Goal: Contribute content: Add original content to the website for others to see

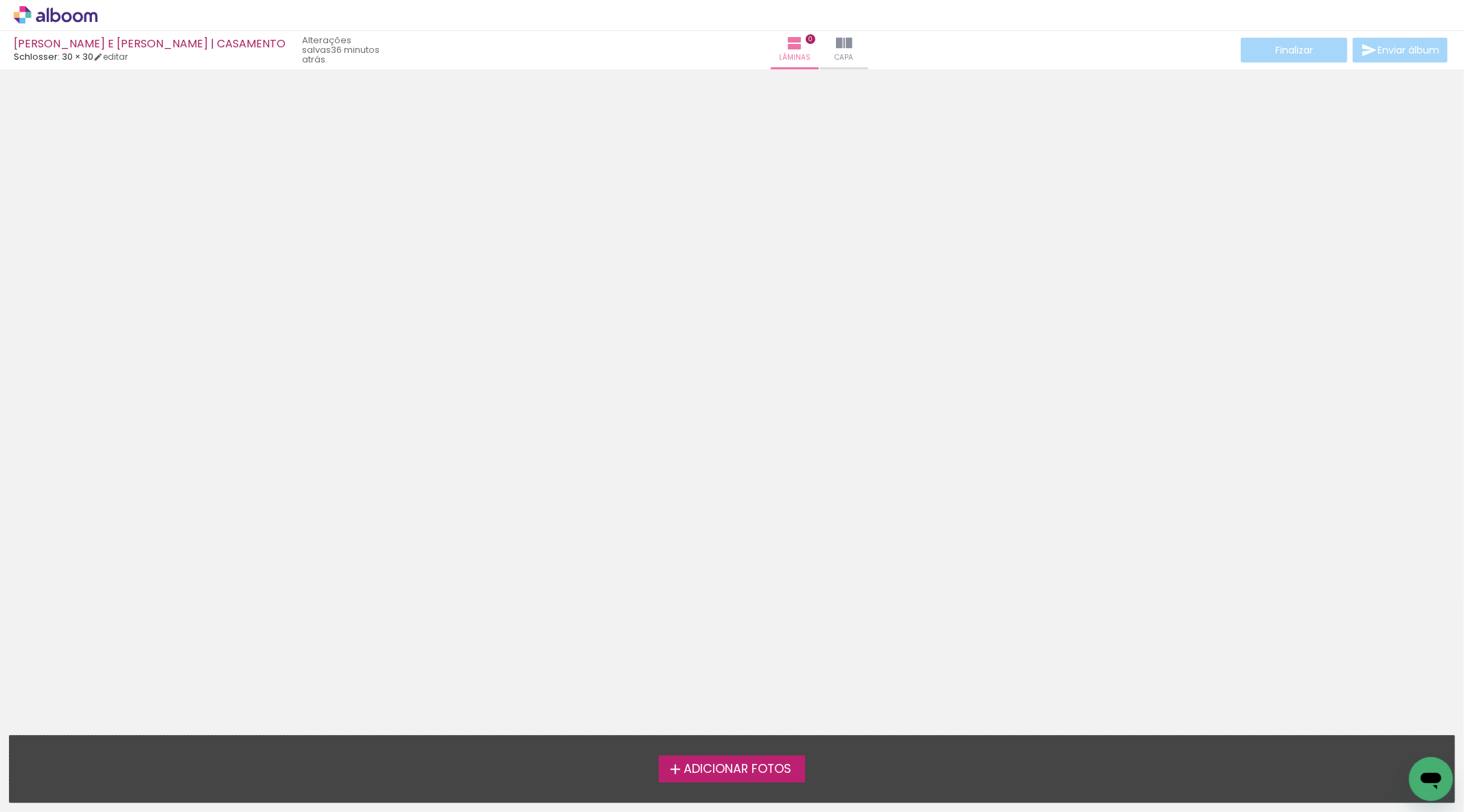
click at [786, 769] on span "Adicionar Fotos" at bounding box center [737, 769] width 108 height 12
click at [0, 0] on input "file" at bounding box center [0, 0] width 0 height 0
